Goal: Check status: Check status

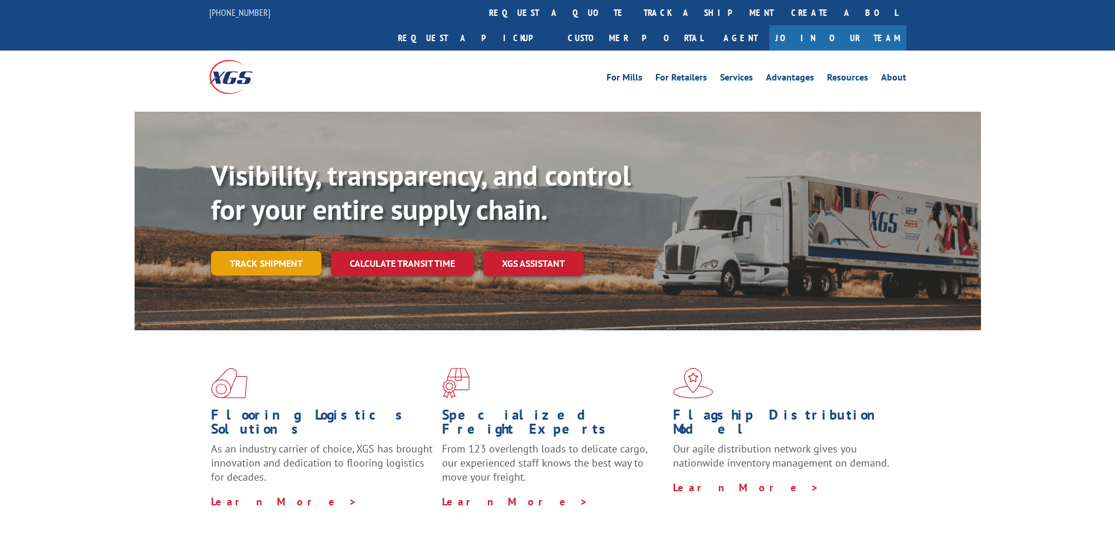
click at [290, 251] on link "Track shipment" at bounding box center [266, 263] width 110 height 25
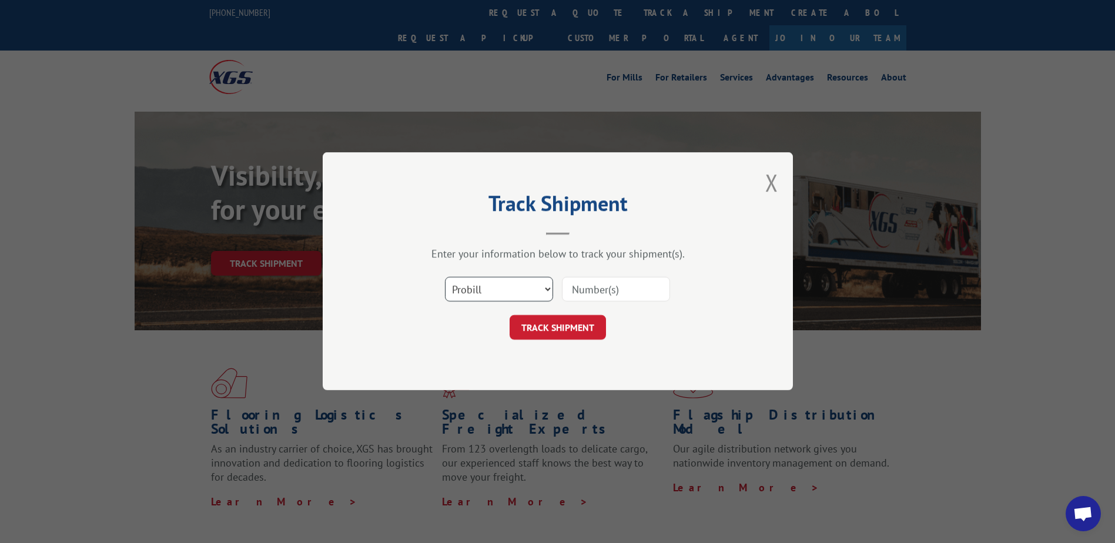
drag, startPoint x: 495, startPoint y: 287, endPoint x: 493, endPoint y: 304, distance: 17.1
click at [495, 287] on select "Select category... Probill BOL PO" at bounding box center [499, 289] width 108 height 25
select select "bol"
click at [445, 277] on select "Select category... Probill BOL PO" at bounding box center [499, 289] width 108 height 25
click at [594, 287] on input at bounding box center [616, 289] width 108 height 25
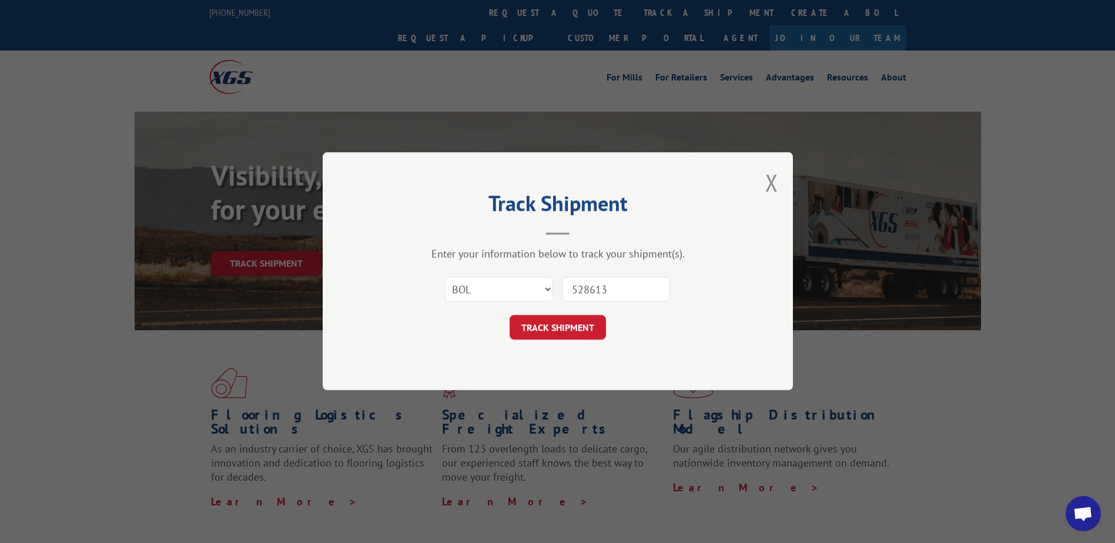
type input "5286132"
click button "TRACK SHIPMENT" at bounding box center [558, 328] width 96 height 25
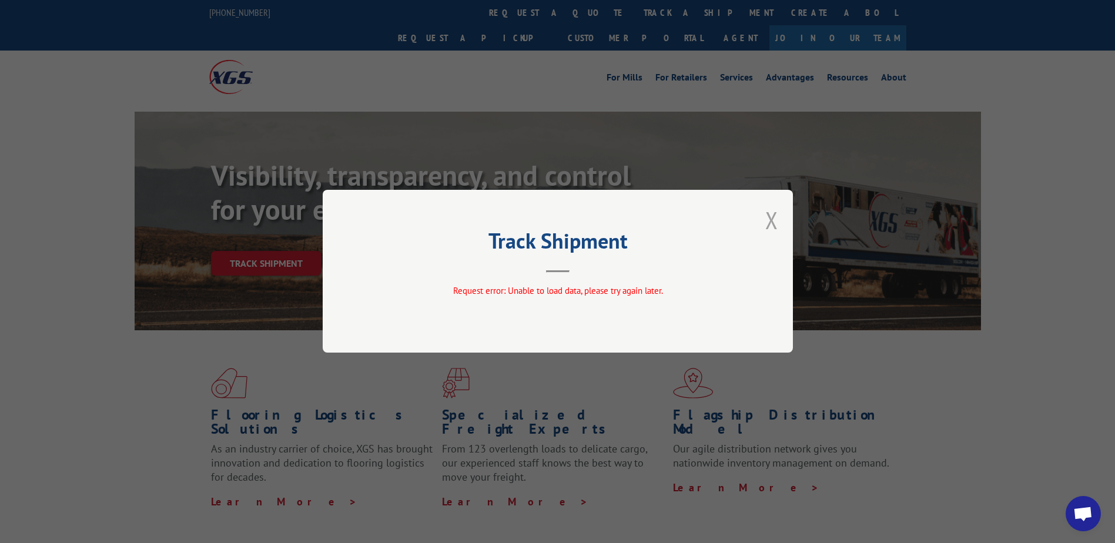
click at [776, 217] on button "Close modal" at bounding box center [771, 220] width 13 height 31
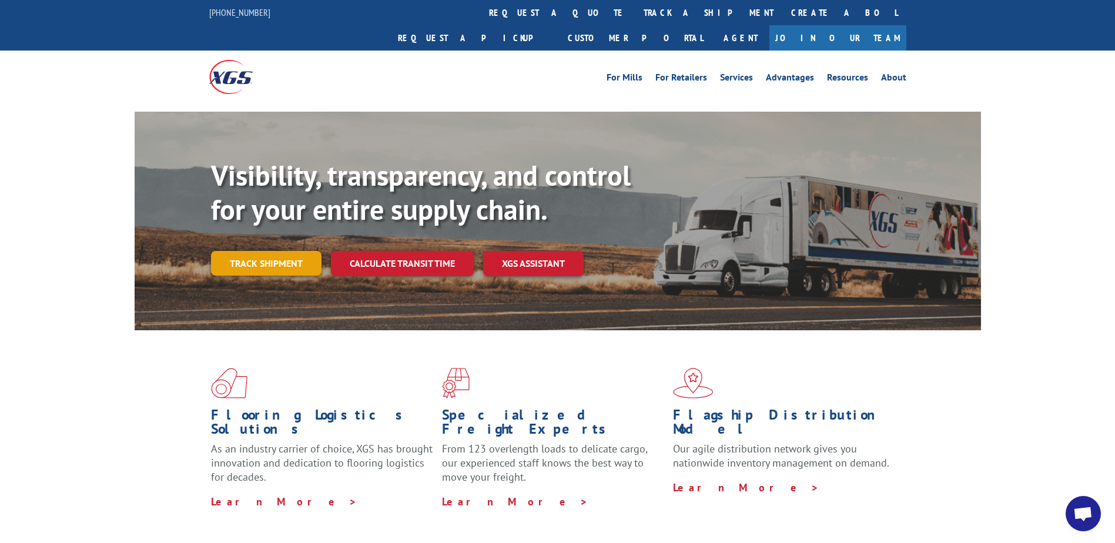
click at [266, 251] on link "Track shipment" at bounding box center [266, 263] width 110 height 25
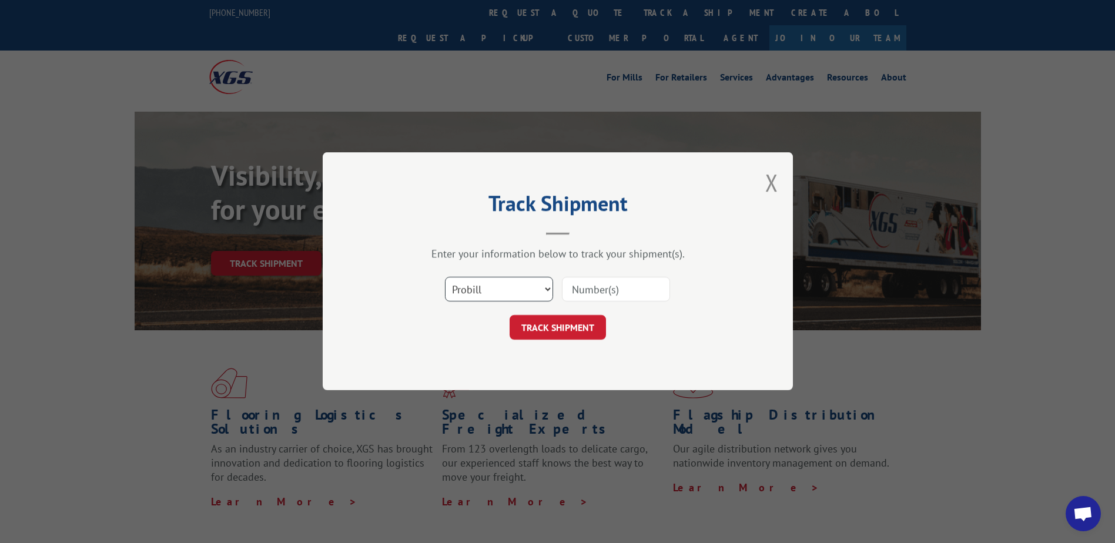
drag, startPoint x: 513, startPoint y: 287, endPoint x: 509, endPoint y: 295, distance: 9.2
click at [513, 287] on select "Select category... Probill BOL PO" at bounding box center [499, 289] width 108 height 25
select select "bol"
click at [445, 277] on select "Select category... Probill BOL PO" at bounding box center [499, 289] width 108 height 25
click at [614, 288] on input at bounding box center [616, 289] width 108 height 25
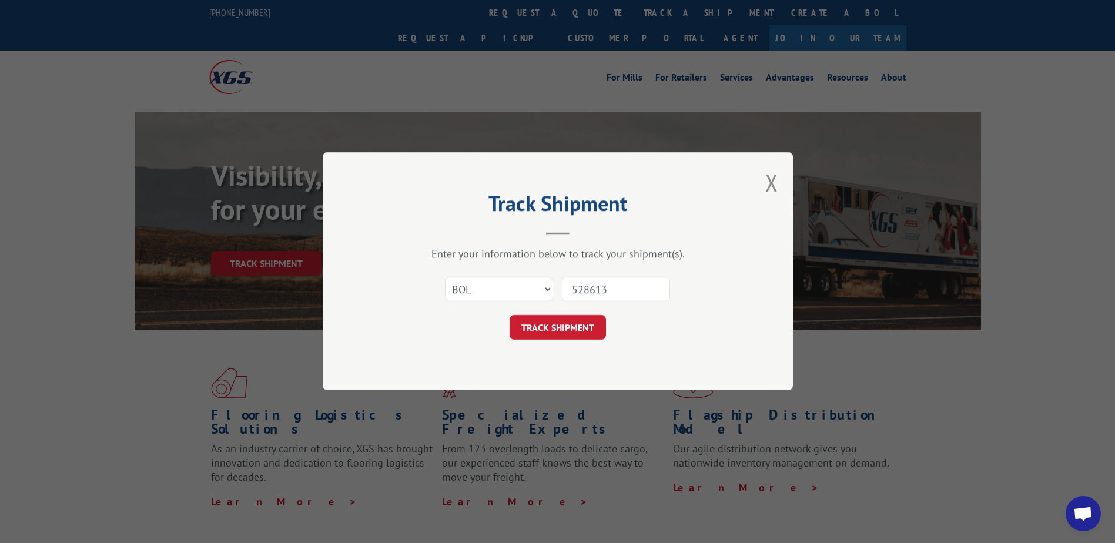
type input "5286132"
click button "TRACK SHIPMENT" at bounding box center [558, 328] width 96 height 25
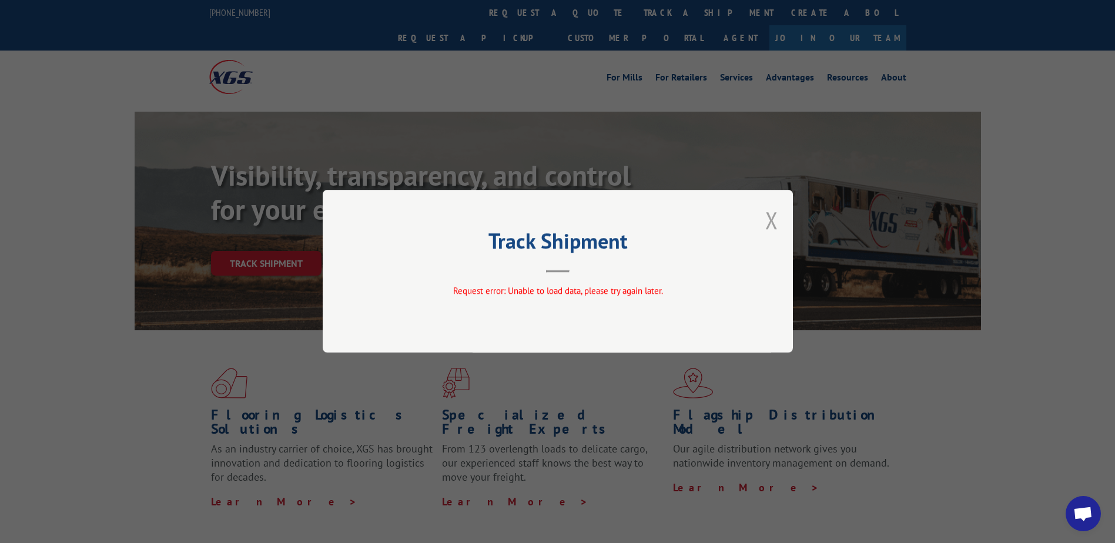
click at [774, 220] on button "Close modal" at bounding box center [771, 220] width 13 height 31
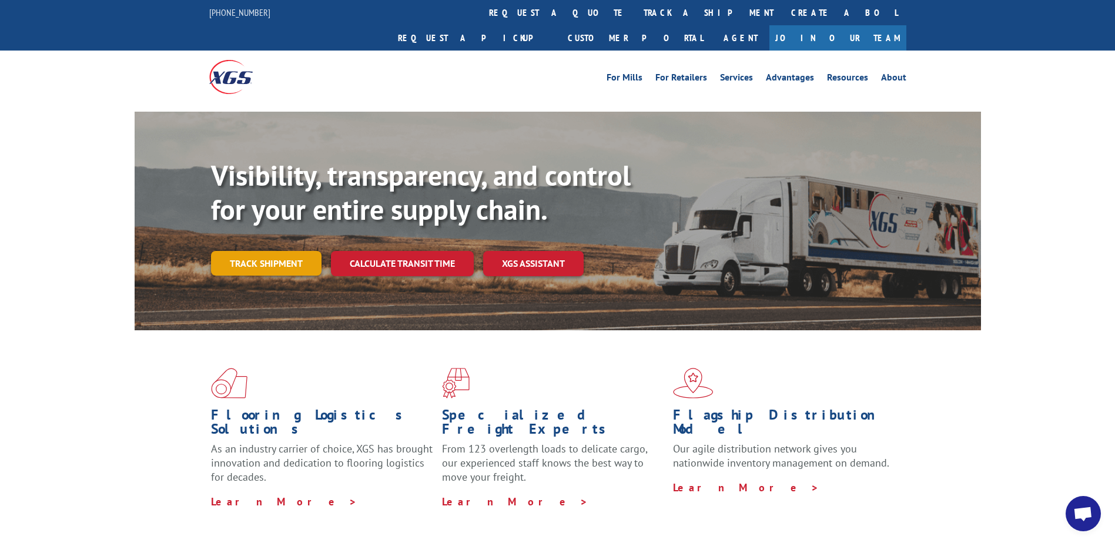
click at [264, 251] on link "Track shipment" at bounding box center [266, 263] width 110 height 25
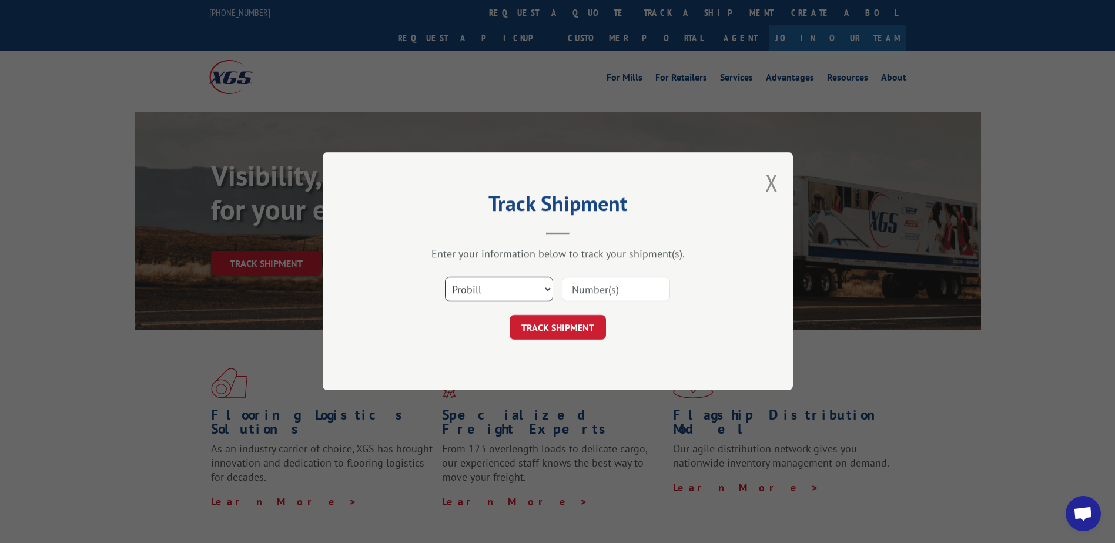
click at [473, 297] on select "Select category... Probill BOL PO" at bounding box center [499, 289] width 108 height 25
select select "bol"
click at [445, 277] on select "Select category... Probill BOL PO" at bounding box center [499, 289] width 108 height 25
click at [587, 287] on input at bounding box center [616, 289] width 108 height 25
type input "9"
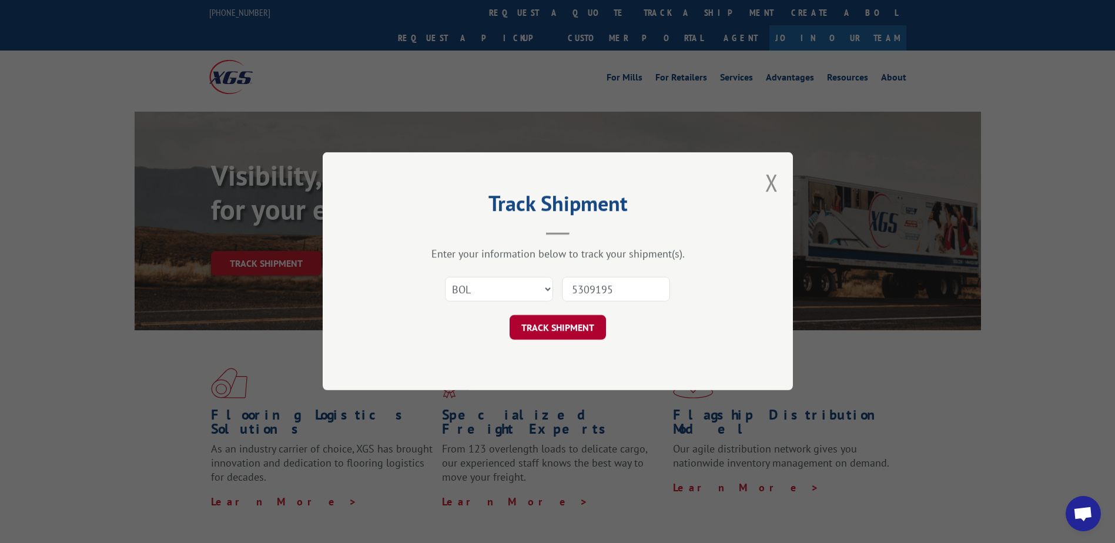
type input "5309195"
click at [585, 334] on button "TRACK SHIPMENT" at bounding box center [558, 328] width 96 height 25
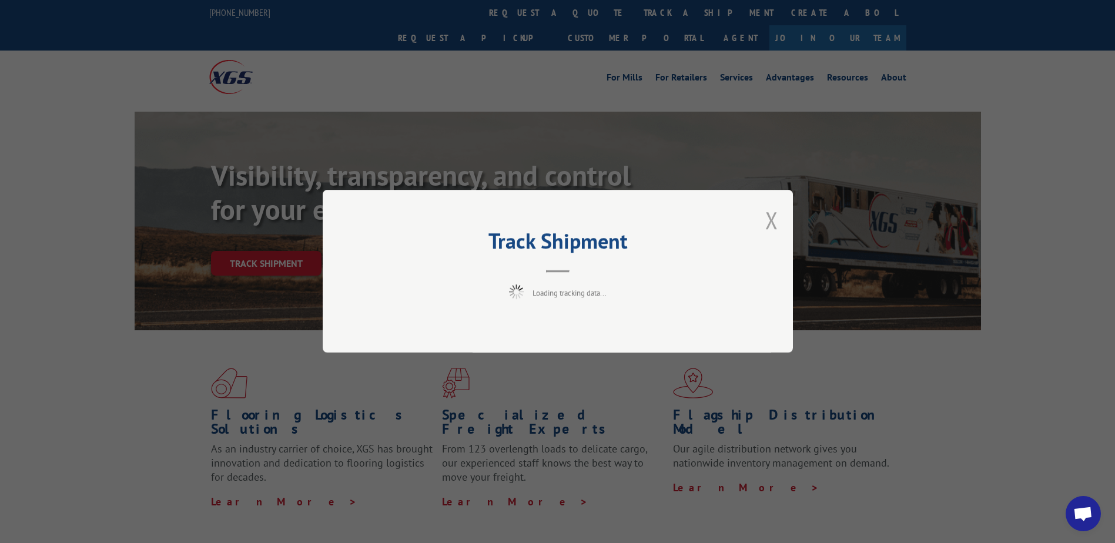
click at [775, 220] on button "Close modal" at bounding box center [771, 220] width 13 height 31
